Goal: Task Accomplishment & Management: Use online tool/utility

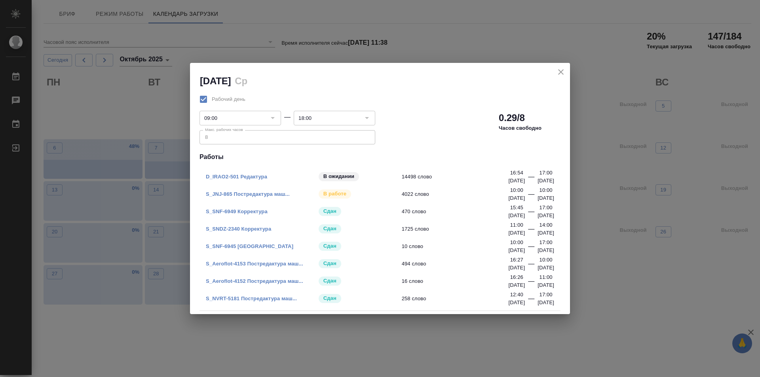
click at [268, 195] on link "S_JNJ-865 Постредактура маш..." at bounding box center [248, 194] width 84 height 6
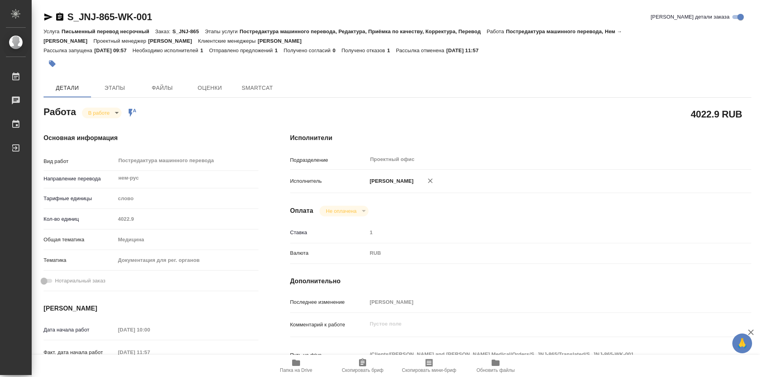
type textarea "x"
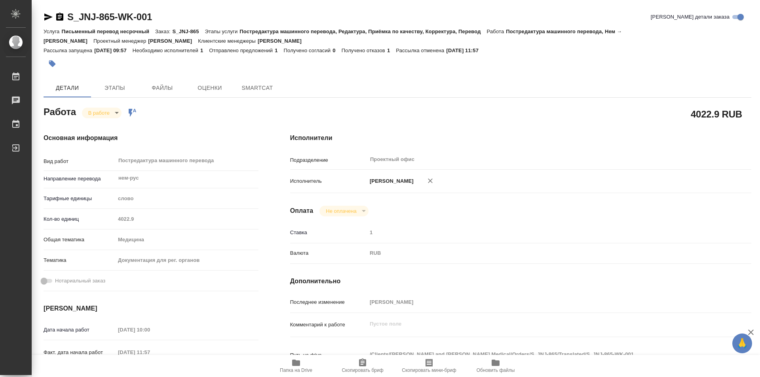
type textarea "x"
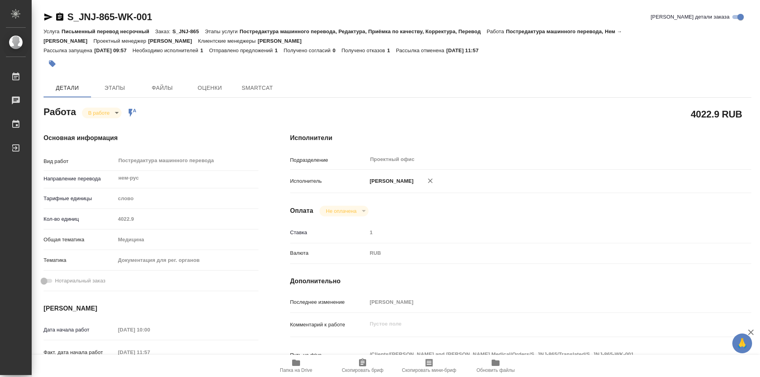
type textarea "x"
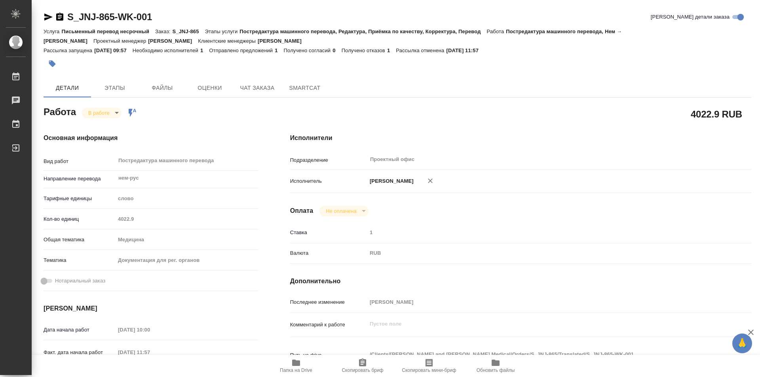
type textarea "x"
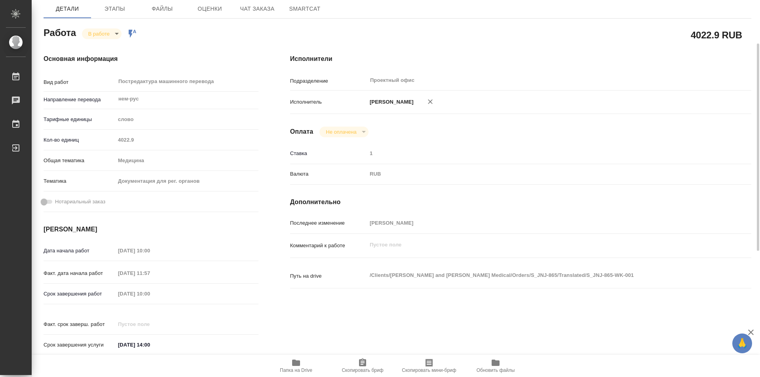
scroll to position [119, 0]
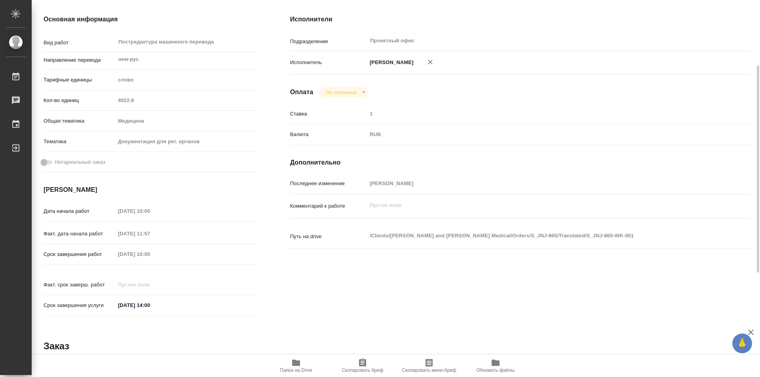
type textarea "x"
